Goal: Information Seeking & Learning: Find contact information

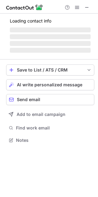
scroll to position [139, 98]
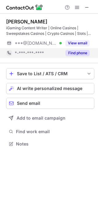
click at [83, 55] on button "Find phone" at bounding box center [78, 53] width 24 height 6
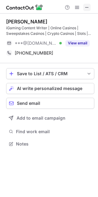
click at [85, 8] on span at bounding box center [87, 7] width 5 height 5
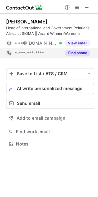
click at [80, 53] on button "Find phone" at bounding box center [78, 53] width 24 height 6
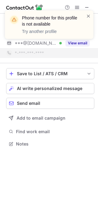
click at [79, 44] on div "Phone number for this profile is not available Try another profile" at bounding box center [49, 27] width 99 height 46
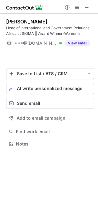
scroll to position [3, 3]
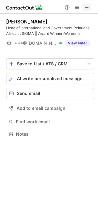
click at [83, 6] on button at bounding box center [86, 7] width 7 height 7
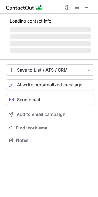
scroll to position [139, 98]
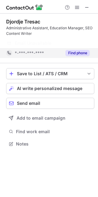
click at [77, 55] on button "Find phone" at bounding box center [78, 53] width 24 height 6
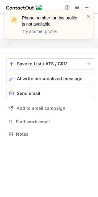
click at [89, 17] on span at bounding box center [88, 16] width 5 height 6
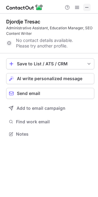
click at [89, 8] on span at bounding box center [87, 7] width 5 height 5
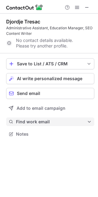
click at [34, 122] on span "Find work email" at bounding box center [51, 122] width 71 height 6
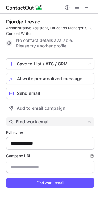
type input "**********"
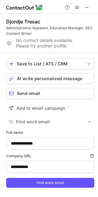
scroll to position [11, 0]
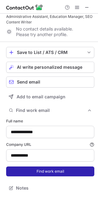
click at [42, 173] on button "Find work email" at bounding box center [50, 171] width 88 height 10
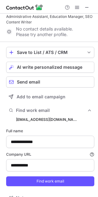
scroll to position [21, 0]
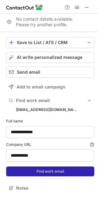
click at [42, 173] on button "Find work email" at bounding box center [50, 171] width 88 height 10
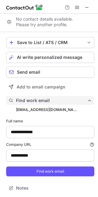
scroll to position [0, 0]
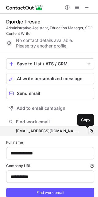
click at [89, 132] on span at bounding box center [91, 130] width 5 height 5
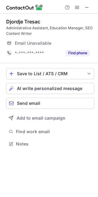
scroll to position [139, 98]
click at [87, 9] on span at bounding box center [87, 7] width 5 height 5
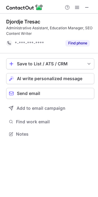
click at [91, 9] on div at bounding box center [78, 7] width 30 height 7
click at [87, 9] on span at bounding box center [87, 7] width 5 height 5
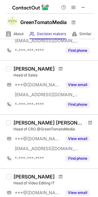
scroll to position [444, 0]
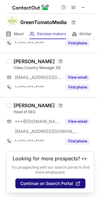
click at [44, 179] on button "Continue on Search Portal" at bounding box center [50, 183] width 70 height 10
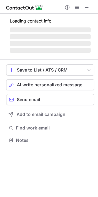
scroll to position [144, 98]
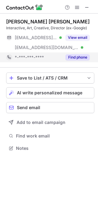
click at [69, 58] on button "Find phone" at bounding box center [78, 57] width 24 height 6
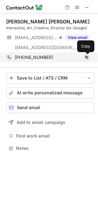
click at [87, 57] on span at bounding box center [86, 57] width 5 height 5
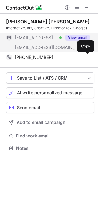
click at [77, 37] on button "View email" at bounding box center [78, 38] width 24 height 6
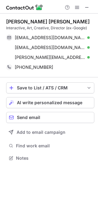
scroll to position [154, 98]
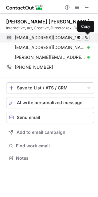
click at [86, 39] on span at bounding box center [86, 37] width 5 height 5
click at [87, 37] on span at bounding box center [86, 37] width 5 height 5
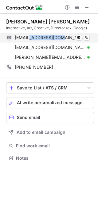
drag, startPoint x: 28, startPoint y: 35, endPoint x: 58, endPoint y: 39, distance: 29.8
click at [58, 39] on span "[EMAIL_ADDRESS][DOMAIN_NAME]" at bounding box center [50, 38] width 71 height 6
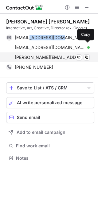
copy span "[PERSON_NAME]"
